Goal: Transaction & Acquisition: Download file/media

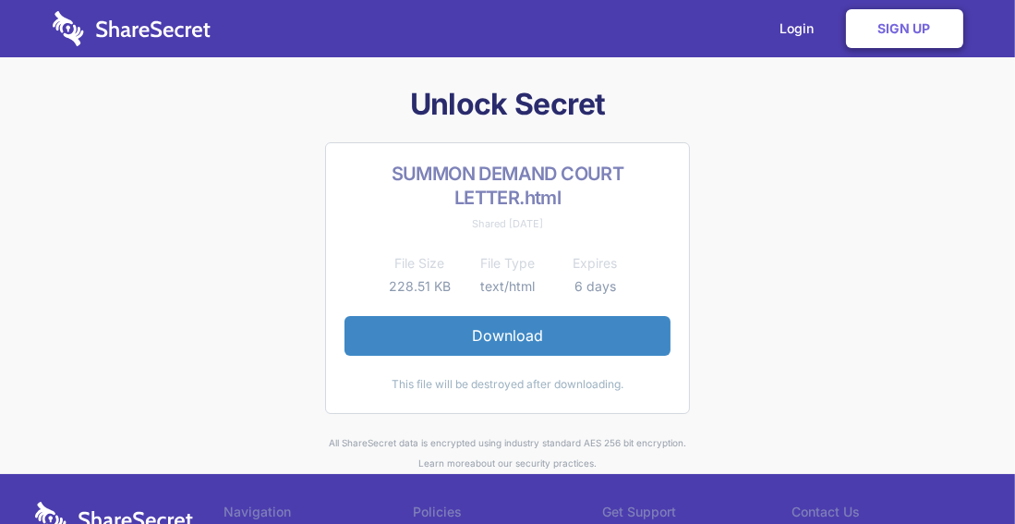
click at [484, 334] on link "Download" at bounding box center [508, 335] width 326 height 39
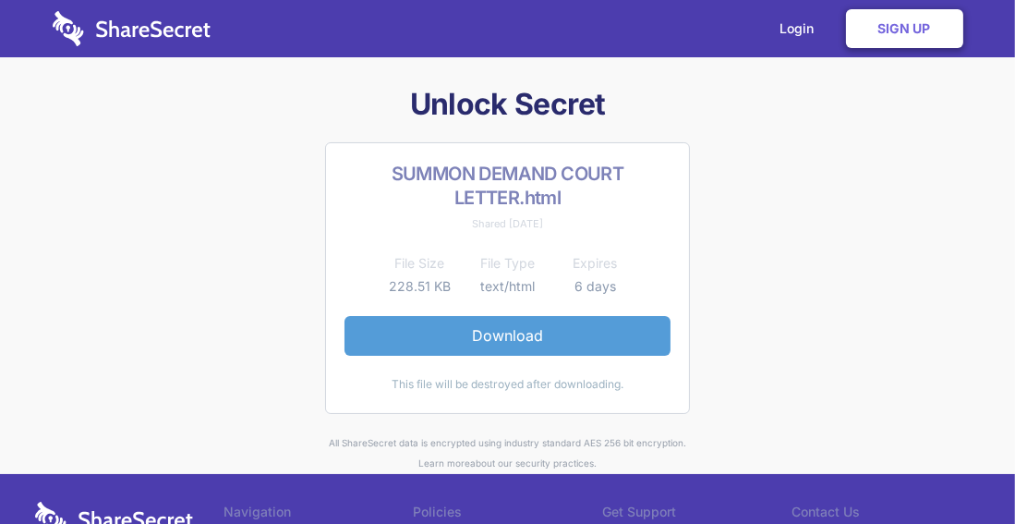
click at [535, 337] on link "Download" at bounding box center [508, 335] width 326 height 39
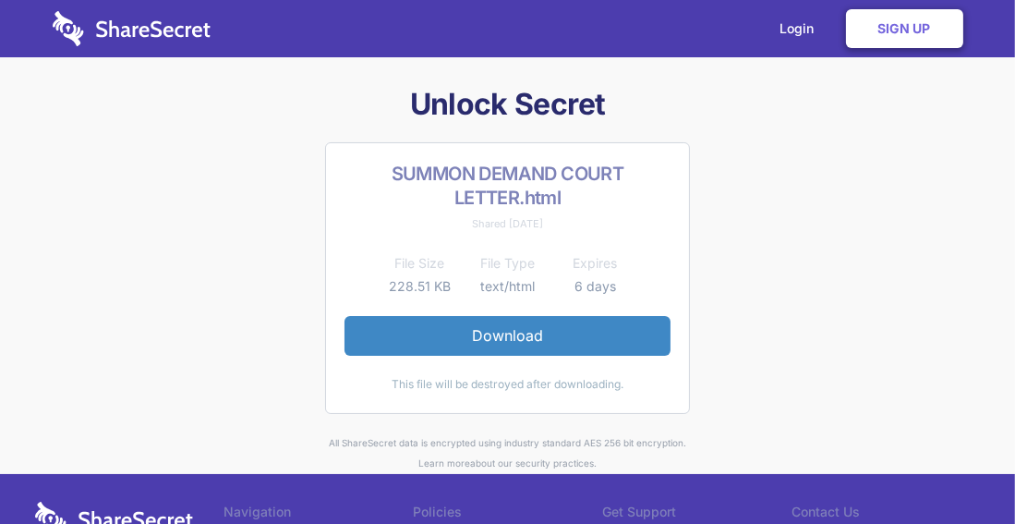
drag, startPoint x: 863, startPoint y: 324, endPoint x: 790, endPoint y: 345, distance: 76.0
click at [858, 323] on div "Unlock Secret SUMMON DEMAND COURT LETTER.html Shared [DATE] File Size File Type…" at bounding box center [508, 279] width 946 height 388
